Goal: Navigation & Orientation: Find specific page/section

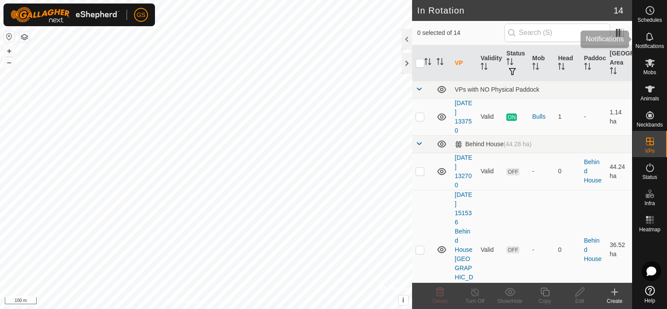
click at [655, 36] on es-notification-svg-icon at bounding box center [650, 37] width 16 height 14
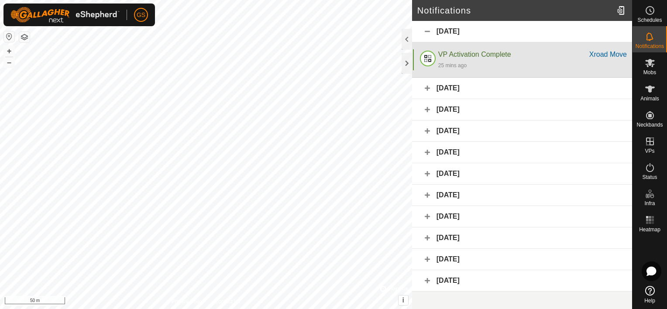
click at [417, 63] on div at bounding box center [427, 59] width 21 height 21
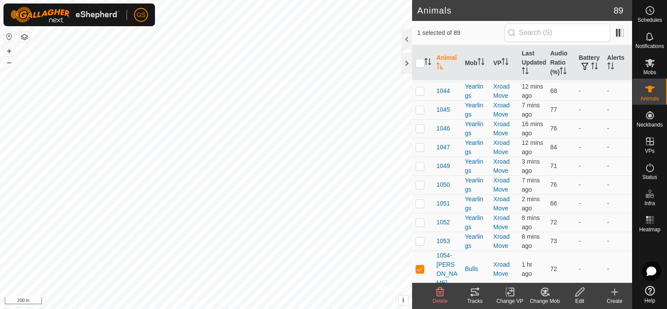
scroll to position [786, 0]
